Goal: Check status: Check status

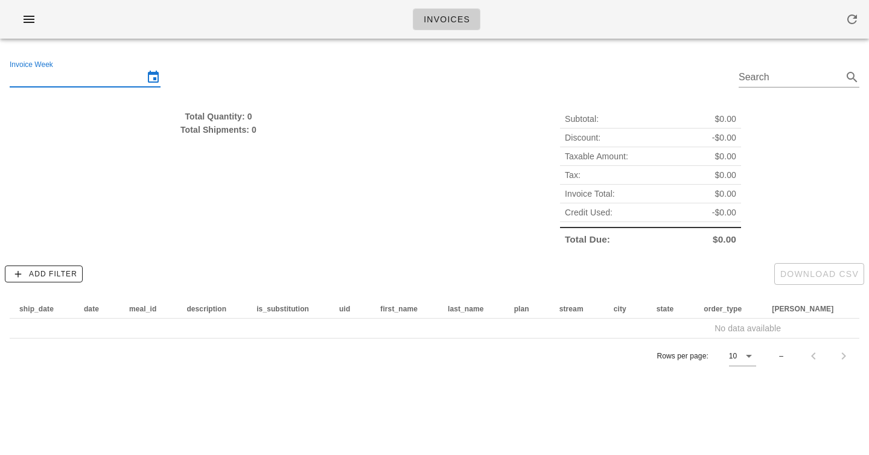
click at [67, 75] on input "Invoice Week" at bounding box center [77, 77] width 134 height 19
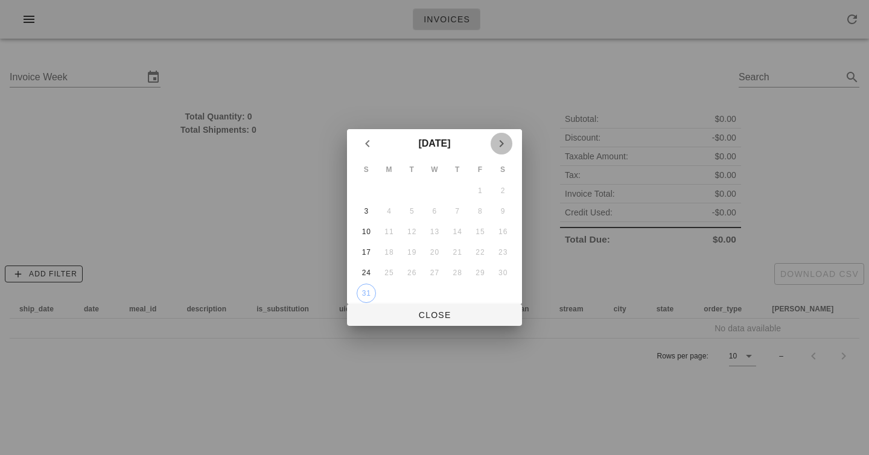
click at [501, 141] on icon "Next month" at bounding box center [501, 143] width 14 height 14
click at [363, 208] on div "7" at bounding box center [366, 211] width 19 height 8
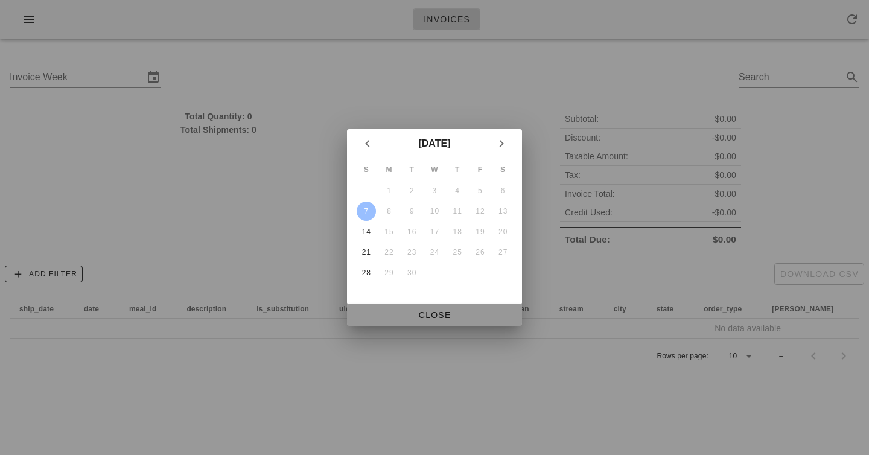
click at [419, 304] on button "Close" at bounding box center [434, 315] width 175 height 22
type input "[DATE]"
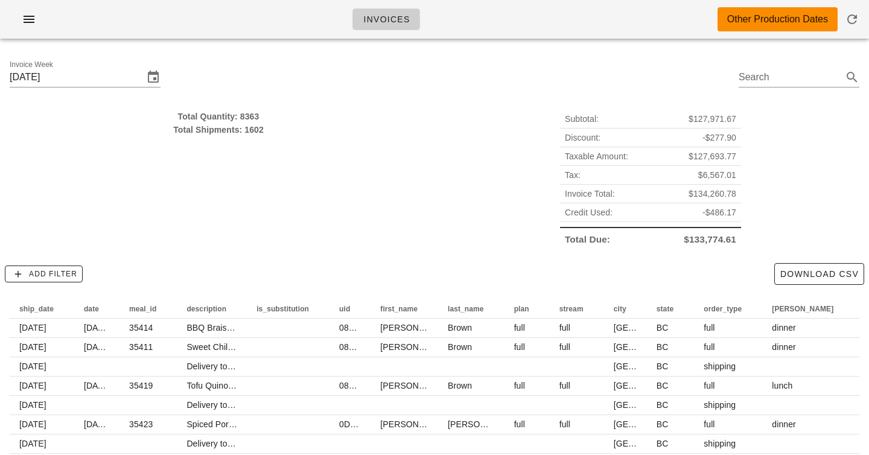
click at [252, 113] on div "Total Quantity: 8363" at bounding box center [219, 116] width 418 height 13
